Goal: Information Seeking & Learning: Learn about a topic

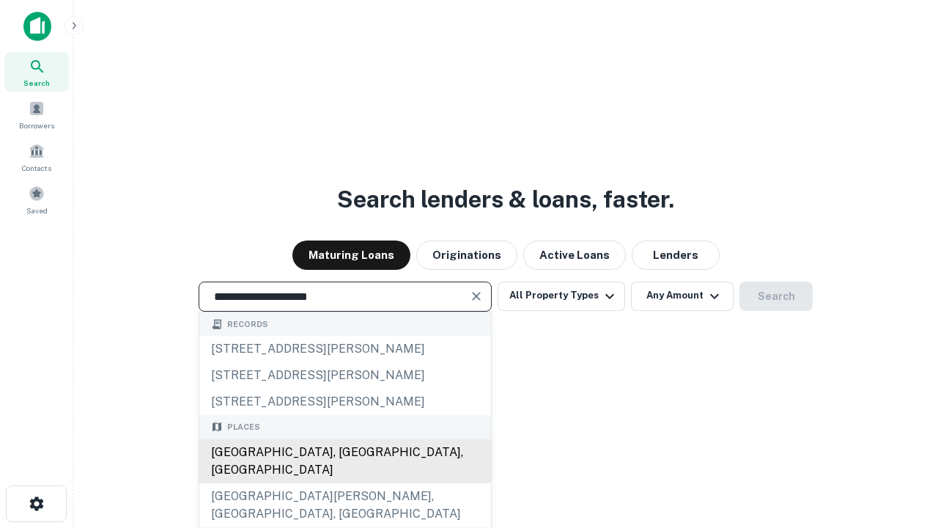
click at [345, 483] on div "[GEOGRAPHIC_DATA], [GEOGRAPHIC_DATA], [GEOGRAPHIC_DATA]" at bounding box center [345, 461] width 292 height 44
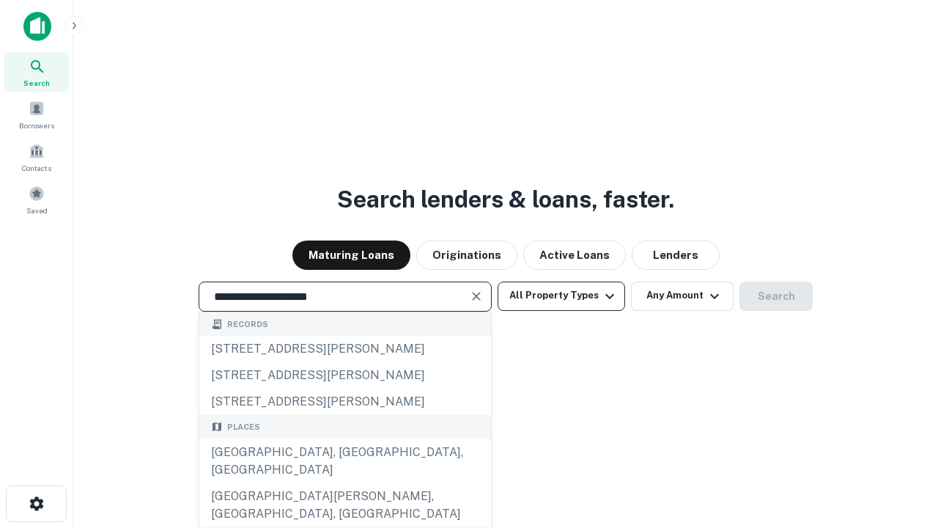
click at [562, 295] on button "All Property Types" at bounding box center [562, 296] width 128 height 29
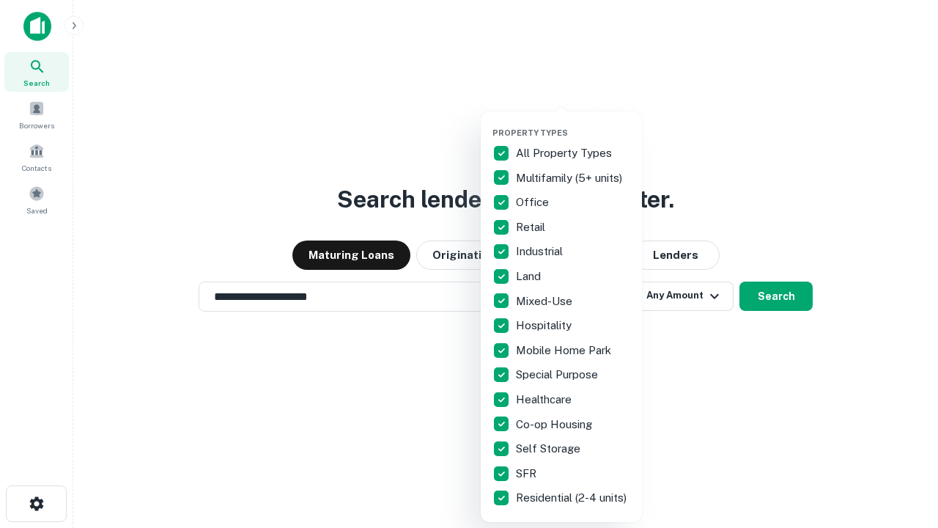
type input "**********"
click at [573, 123] on button "button" at bounding box center [573, 123] width 161 height 1
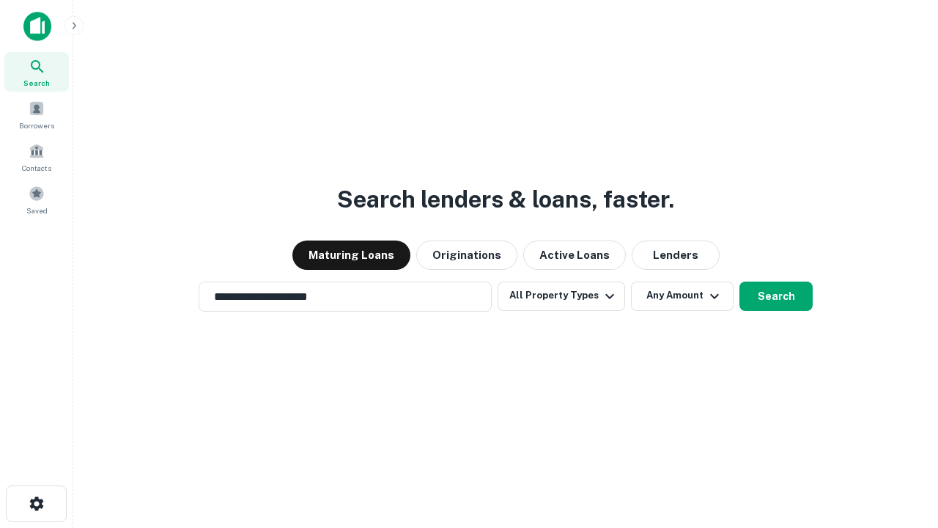
scroll to position [23, 0]
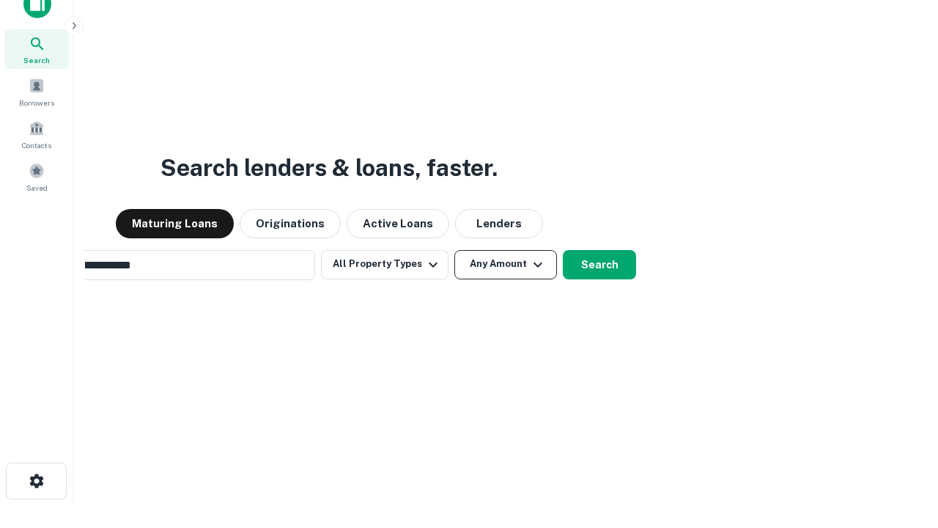
click at [455, 250] on button "Any Amount" at bounding box center [506, 264] width 103 height 29
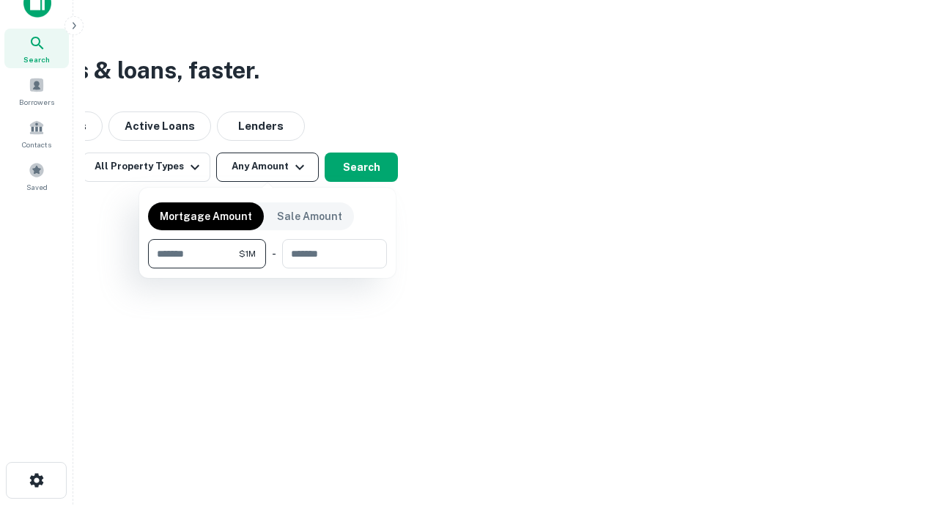
type input "*******"
click at [268, 268] on button "button" at bounding box center [267, 268] width 239 height 1
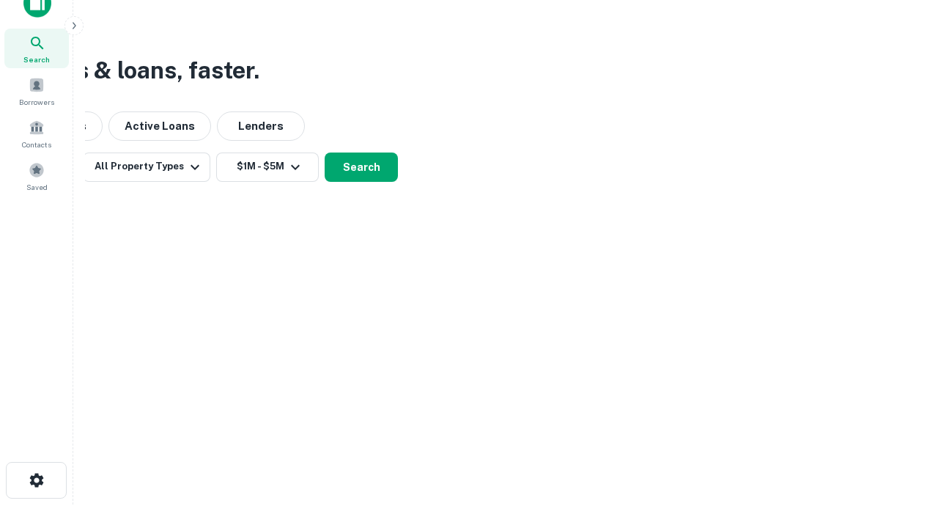
scroll to position [23, 0]
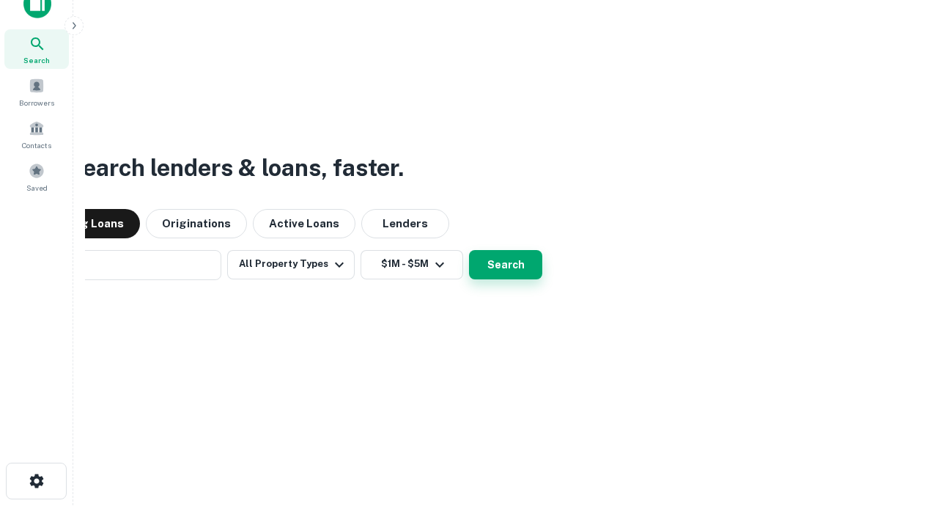
click at [469, 250] on button "Search" at bounding box center [505, 264] width 73 height 29
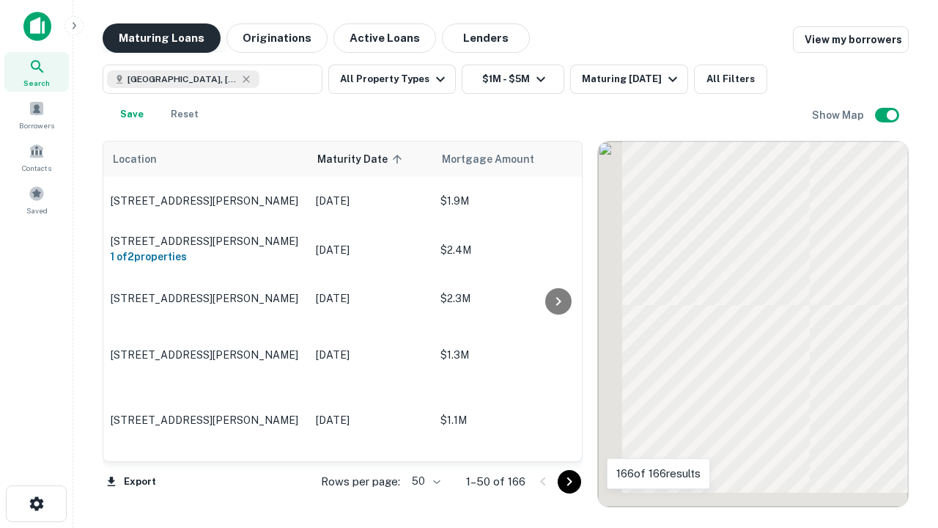
click at [161, 38] on button "Maturing Loans" at bounding box center [162, 37] width 118 height 29
